Goal: Check status

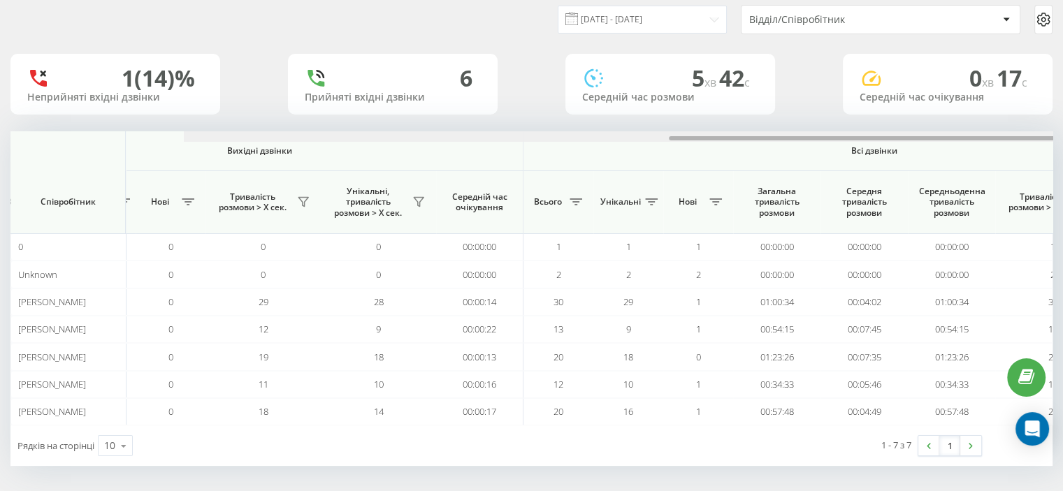
scroll to position [0, 908]
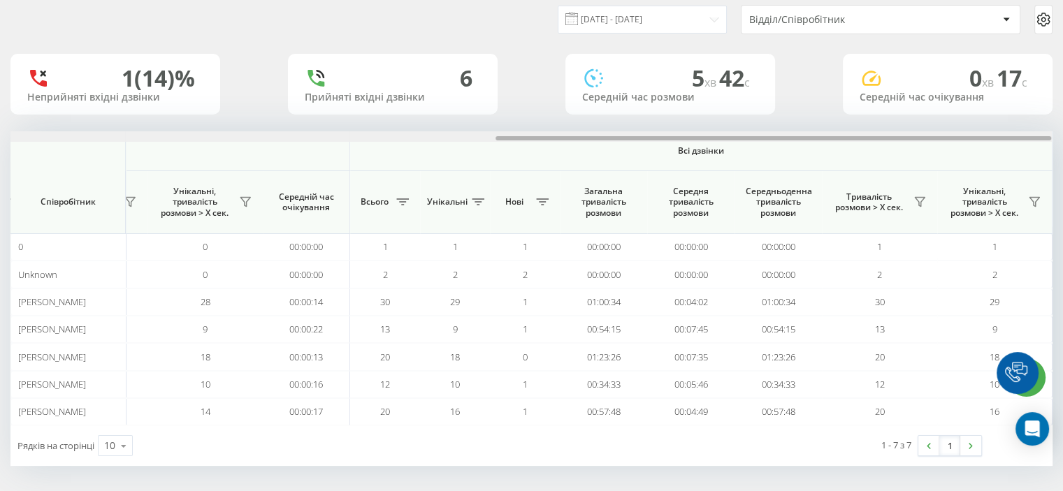
drag, startPoint x: 353, startPoint y: 140, endPoint x: 987, endPoint y: 158, distance: 634.0
click at [987, 158] on div "Вхідні дзвінки Вихідні дзвінки Всі дзвінки Співробітник Всього Унікальні Нові П…" at bounding box center [531, 278] width 1042 height 294
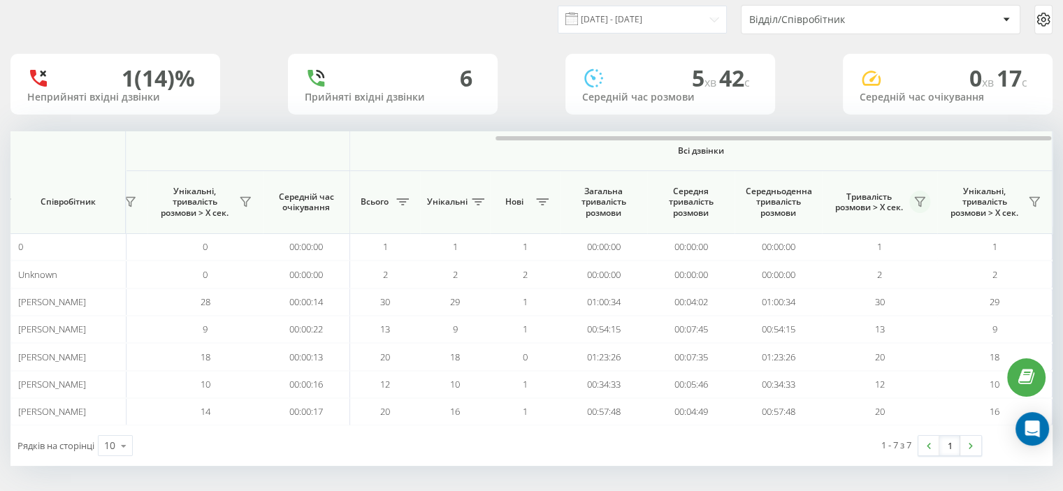
click at [917, 203] on icon at bounding box center [919, 201] width 11 height 11
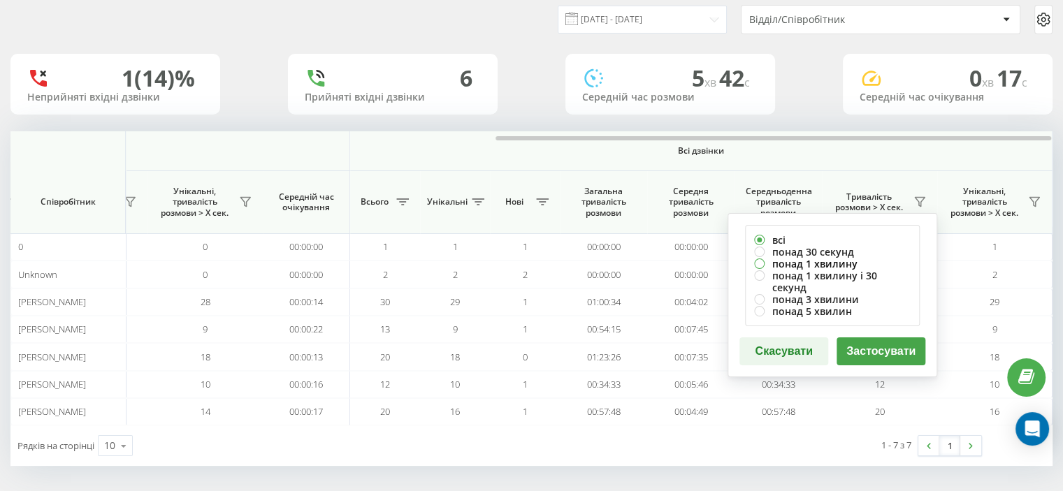
click at [791, 267] on label "понад 1 хвилину" at bounding box center [832, 264] width 157 height 12
radio input "true"
click at [853, 337] on button "Застосувати" at bounding box center [880, 351] width 89 height 28
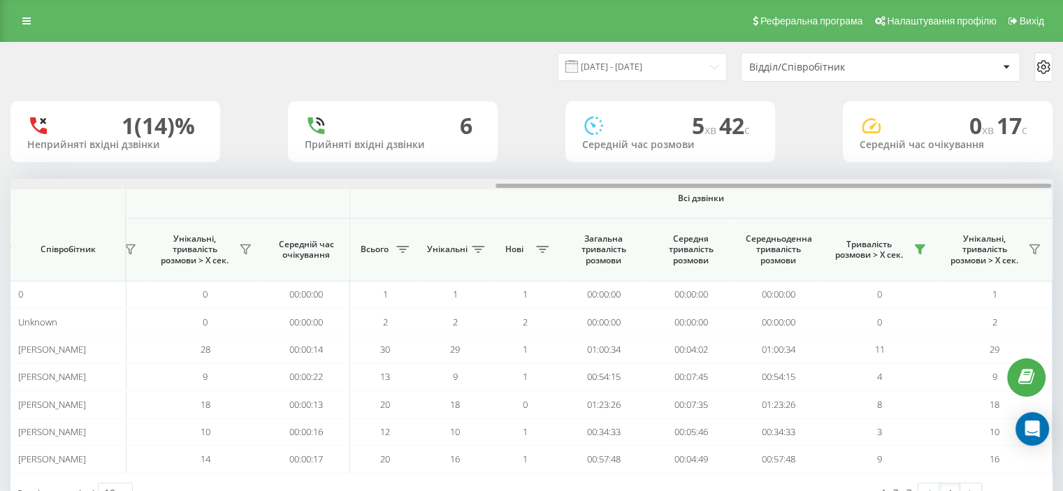
drag, startPoint x: 278, startPoint y: 187, endPoint x: 815, endPoint y: 162, distance: 537.2
click at [815, 162] on div "[DATE] - [DATE] Відділ/Співробітник 1 (14)% Неприйняті вхідні дзвінки 6 Прийнят…" at bounding box center [531, 278] width 1042 height 471
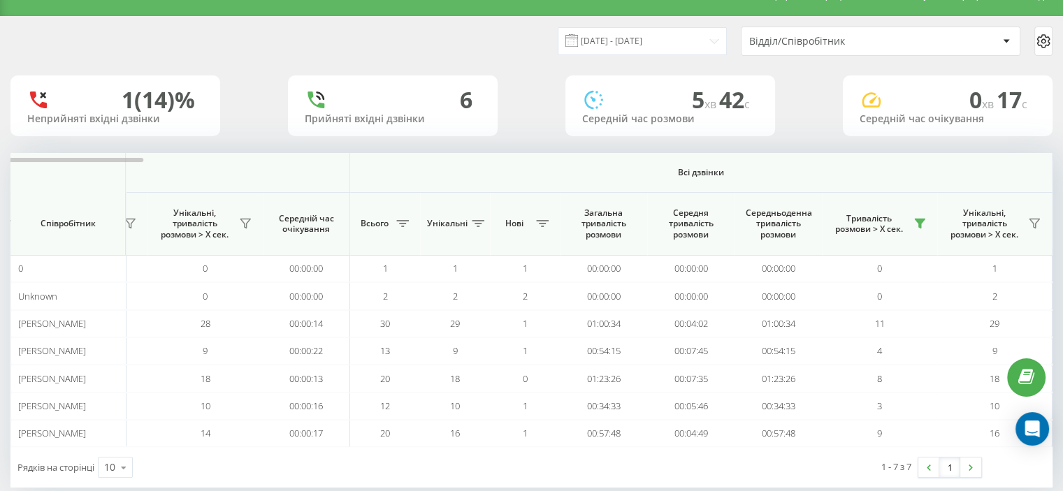
scroll to position [48, 0]
